Goal: Transaction & Acquisition: Download file/media

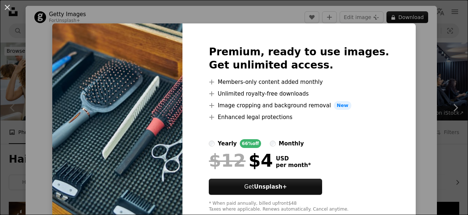
scroll to position [76, 0]
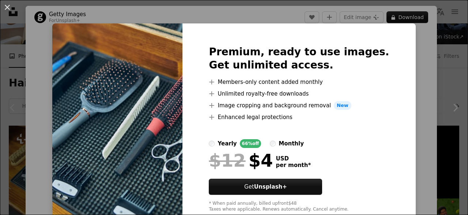
click at [393, 44] on div "Premium, ready to use images. Get unlimited access. A plus sign Members-only co…" at bounding box center [298, 128] width 233 height 211
click at [417, 33] on div "An X shape Premium, ready to use images. Get unlimited access. A plus sign Memb…" at bounding box center [234, 107] width 468 height 215
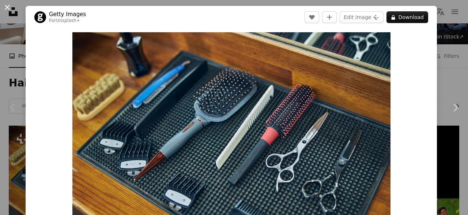
click at [7, 11] on button "An X shape" at bounding box center [7, 7] width 9 height 9
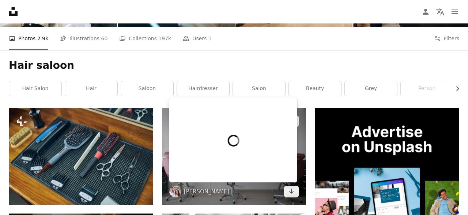
scroll to position [76, 0]
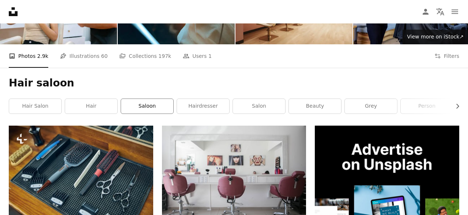
click at [132, 101] on link "saloon" at bounding box center [147, 106] width 52 height 15
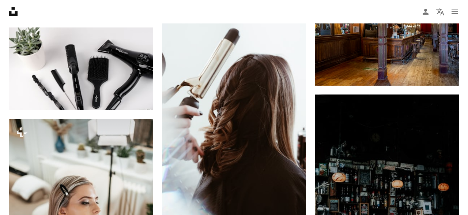
scroll to position [950, 0]
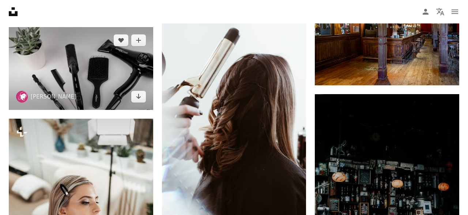
click at [82, 86] on img at bounding box center [81, 68] width 144 height 83
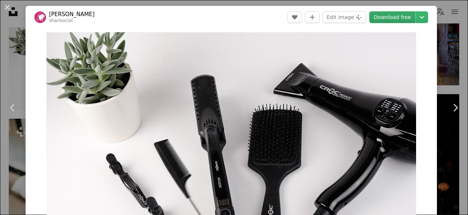
click at [402, 18] on link "Download free" at bounding box center [392, 17] width 46 height 12
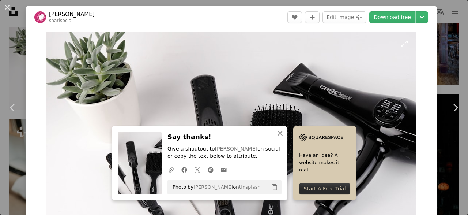
click at [208, 106] on img "Zoom in on this image" at bounding box center [231, 138] width 370 height 212
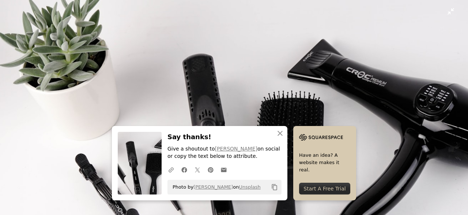
scroll to position [53, 0]
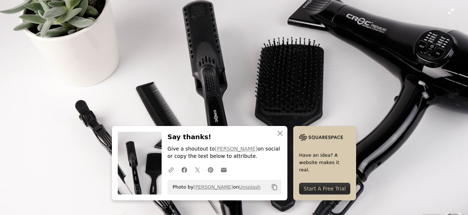
click at [204, 85] on img "Zoom out on this image" at bounding box center [234, 80] width 469 height 269
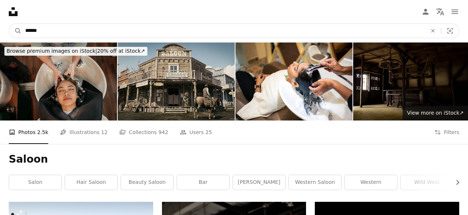
click at [55, 33] on input "******" at bounding box center [223, 31] width 403 height 14
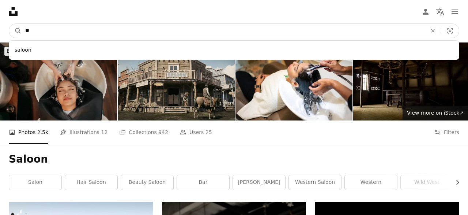
type input "*"
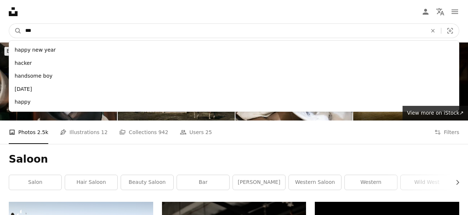
type input "****"
click button "A magnifying glass" at bounding box center [15, 31] width 12 height 14
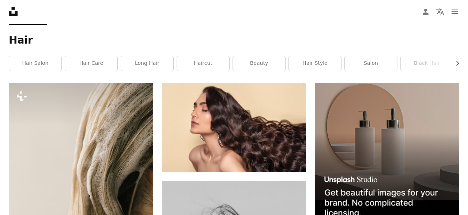
scroll to position [76, 0]
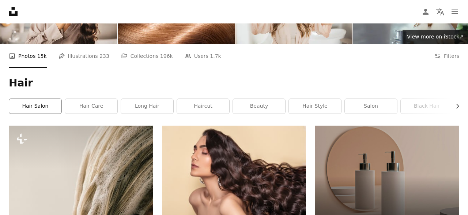
click at [52, 109] on link "hair salon" at bounding box center [35, 106] width 52 height 15
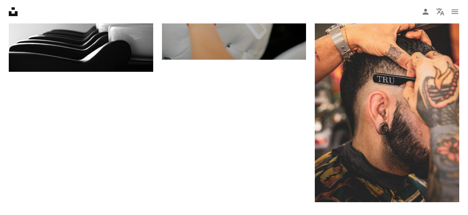
scroll to position [1293, 0]
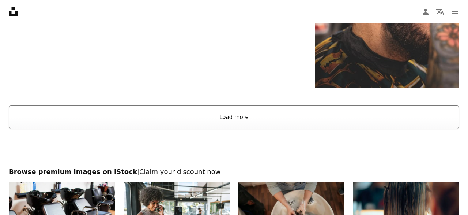
click at [235, 114] on button "Load more" at bounding box center [234, 116] width 450 height 23
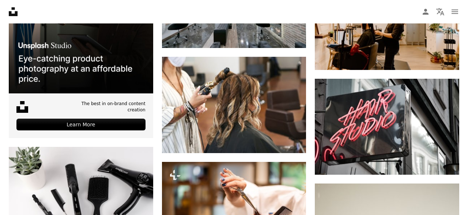
scroll to position [1597, 0]
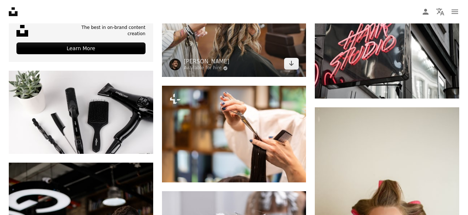
click at [181, 65] on span "[PERSON_NAME] Available for hire A checkmark inside of a circle" at bounding box center [199, 64] width 60 height 13
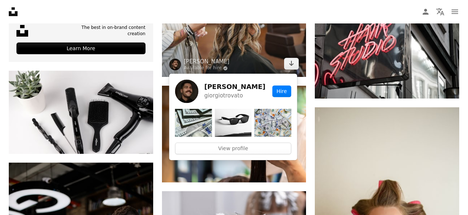
click at [178, 65] on img at bounding box center [175, 64] width 12 height 12
